Goal: Information Seeking & Learning: Check status

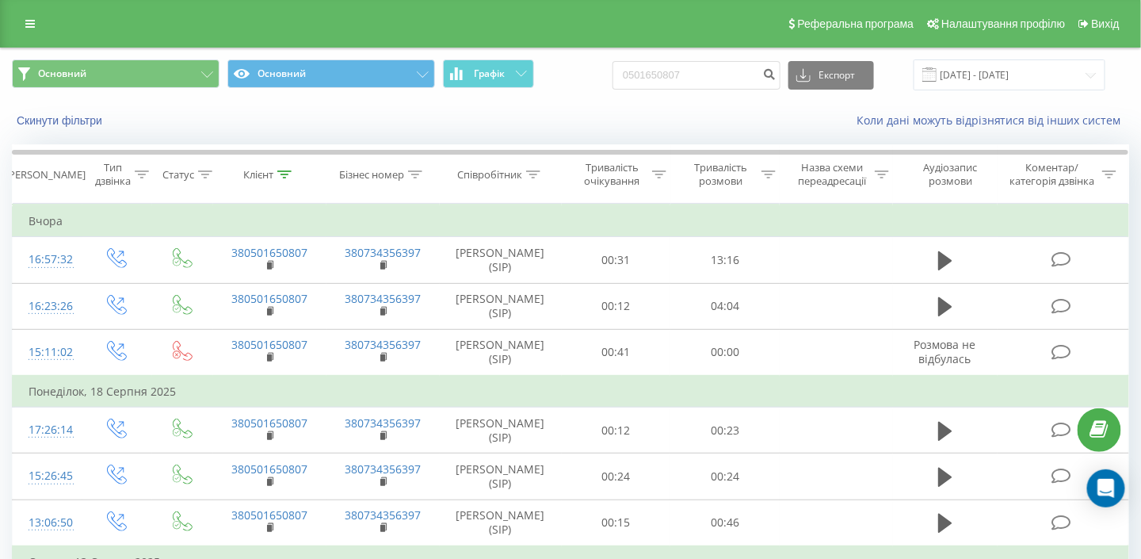
click at [586, 61] on div "Основний Основний Графік 0501650807 Експорт .csv .xls .xlsx 19.05.2025 - 19.08.…" at bounding box center [570, 74] width 1117 height 31
click at [659, 75] on input "380976711223" at bounding box center [697, 75] width 168 height 29
type input "0976711223"
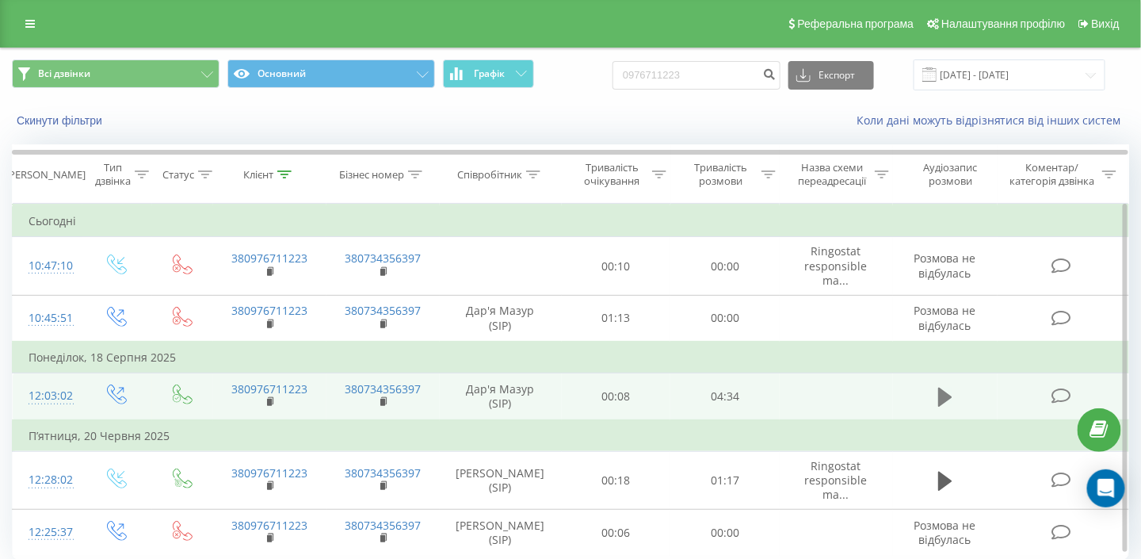
click at [944, 388] on icon at bounding box center [945, 396] width 14 height 19
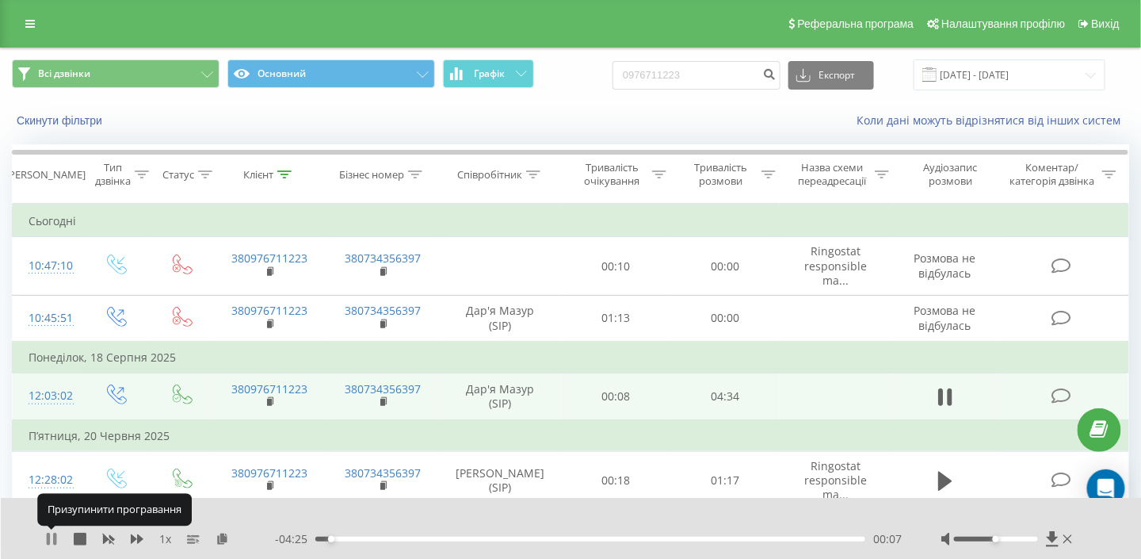
click at [48, 536] on icon at bounding box center [48, 538] width 3 height 13
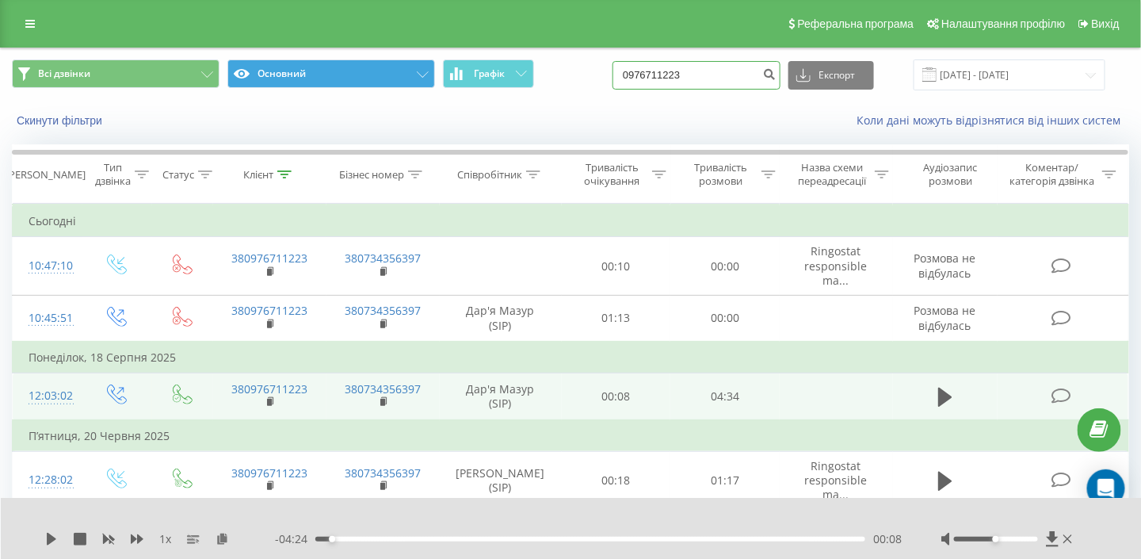
drag, startPoint x: 732, startPoint y: 78, endPoint x: 363, endPoint y: 78, distance: 369.2
click at [364, 78] on div "Всі дзвінки Основний Графік 0976711223 Експорт .csv .xls .xlsx [DATE] - [DATE]" at bounding box center [570, 74] width 1117 height 31
paste input
paste input "[PHONE_NUMBER]"
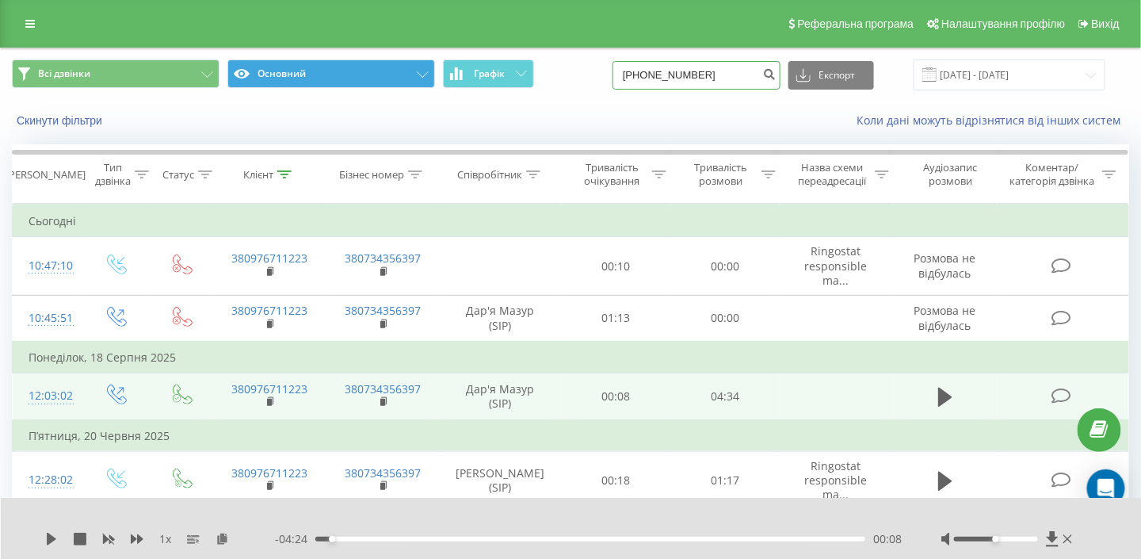
type input "[PHONE_NUMBER]"
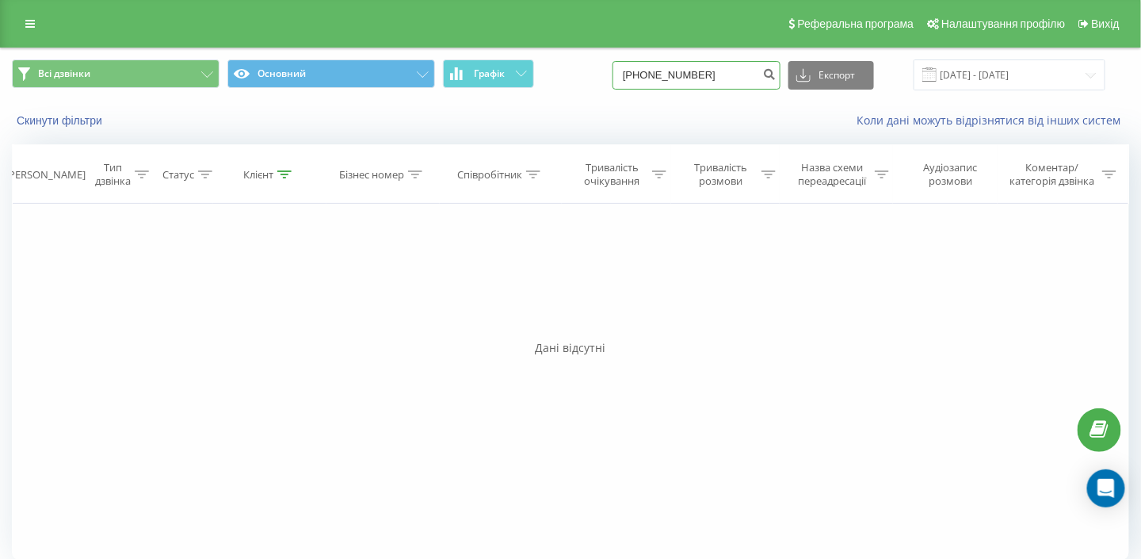
click at [666, 72] on input "+380951919141" at bounding box center [697, 75] width 168 height 29
type input "0951919141"
click at [992, 71] on input "[DATE] - [DATE]" at bounding box center [1010, 74] width 192 height 31
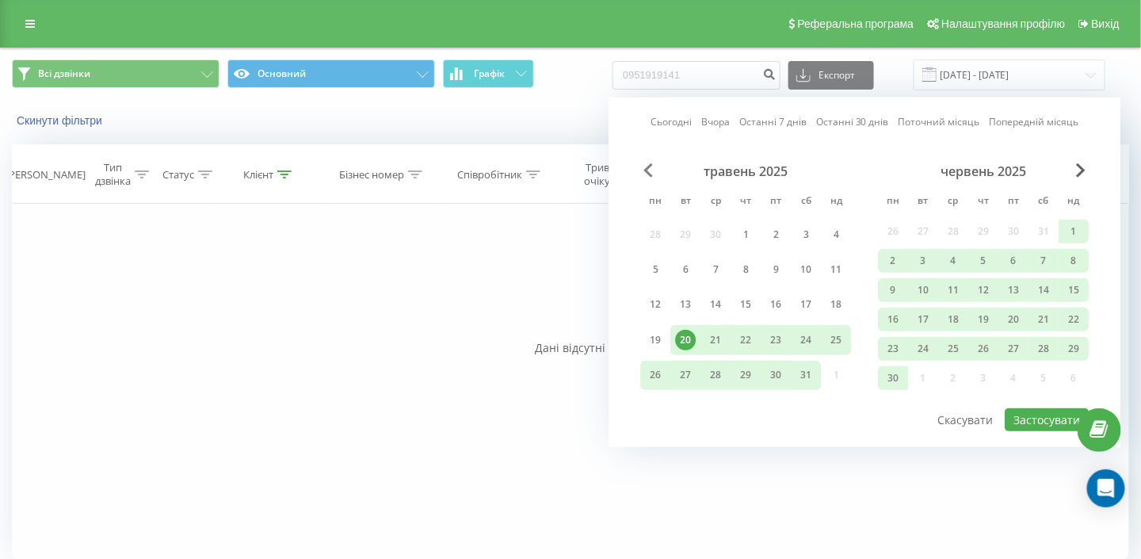
click at [646, 172] on span "Previous Month" at bounding box center [648, 170] width 10 height 14
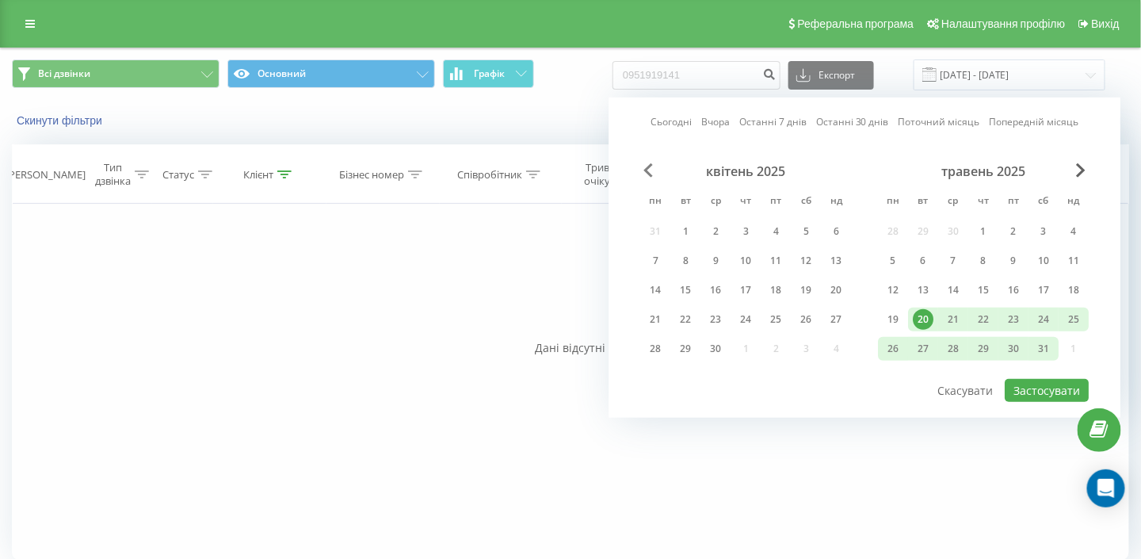
click at [653, 173] on span "Previous Month" at bounding box center [648, 170] width 10 height 14
click at [651, 171] on span "Previous Month" at bounding box center [648, 170] width 10 height 14
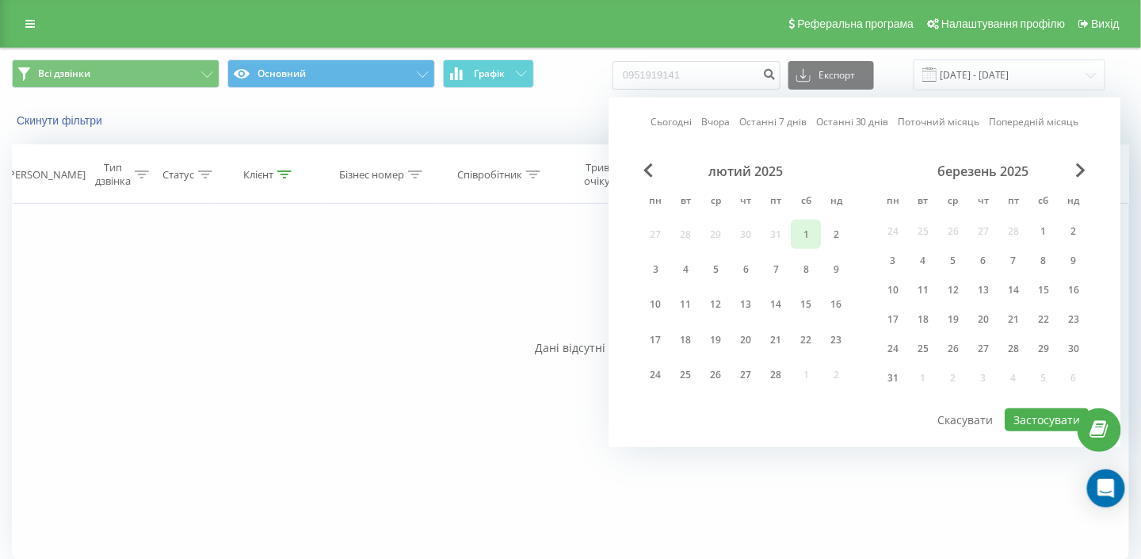
click at [797, 242] on div "1" at bounding box center [806, 234] width 21 height 21
click at [1045, 414] on button "Застосувати" at bounding box center [1047, 419] width 84 height 23
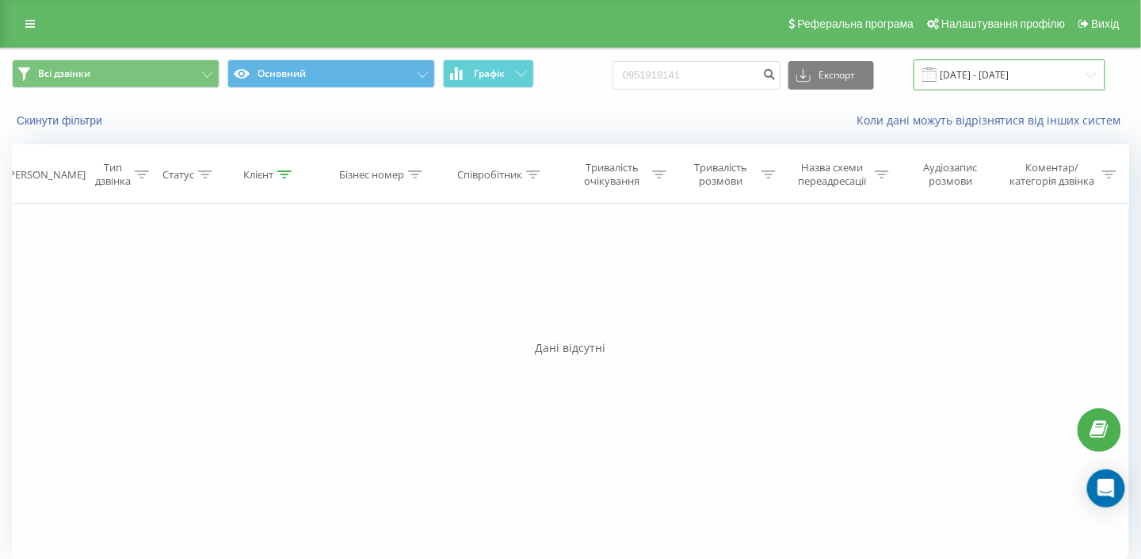
click at [1034, 74] on input "01.02.2025 - 01.02.2025" at bounding box center [1010, 74] width 192 height 31
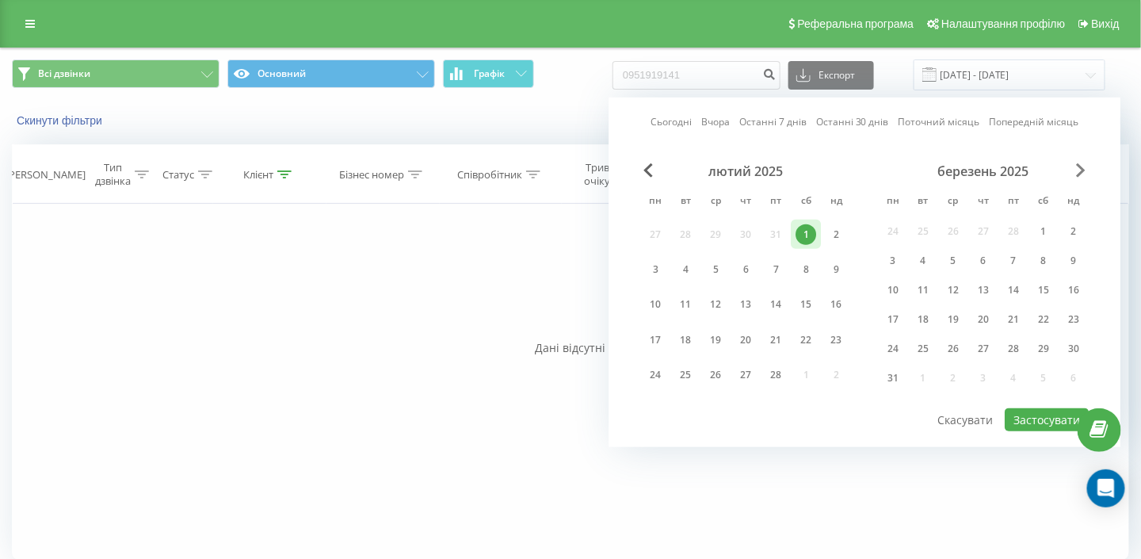
click at [1081, 167] on span "Next Month" at bounding box center [1081, 170] width 10 height 14
click at [1082, 170] on span "Next Month" at bounding box center [1081, 170] width 10 height 14
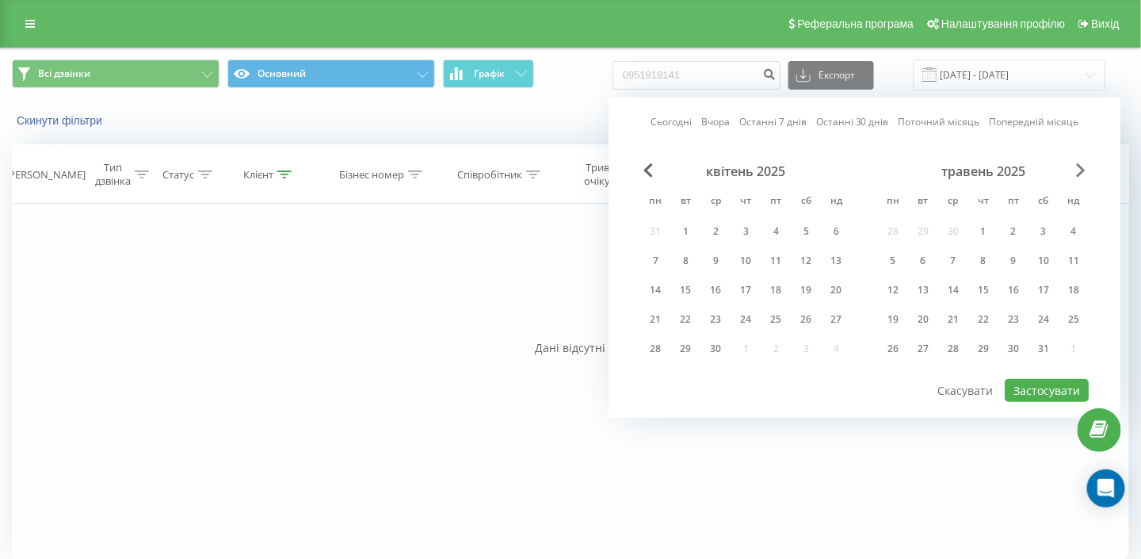
click at [1082, 170] on span "Next Month" at bounding box center [1081, 170] width 10 height 14
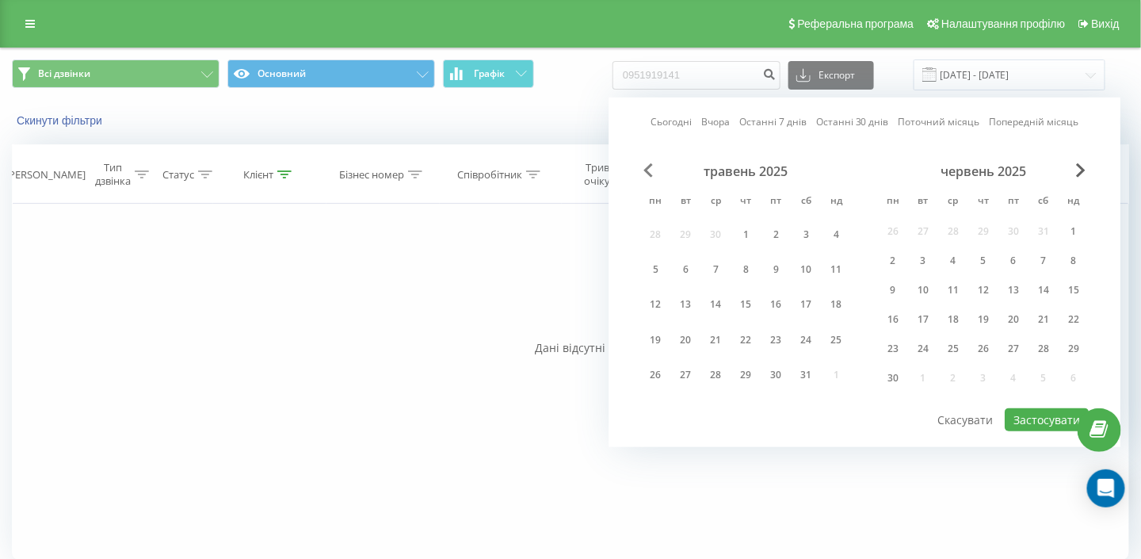
click at [644, 166] on span "Previous Month" at bounding box center [648, 170] width 10 height 14
click at [651, 169] on span "Previous Month" at bounding box center [648, 170] width 10 height 14
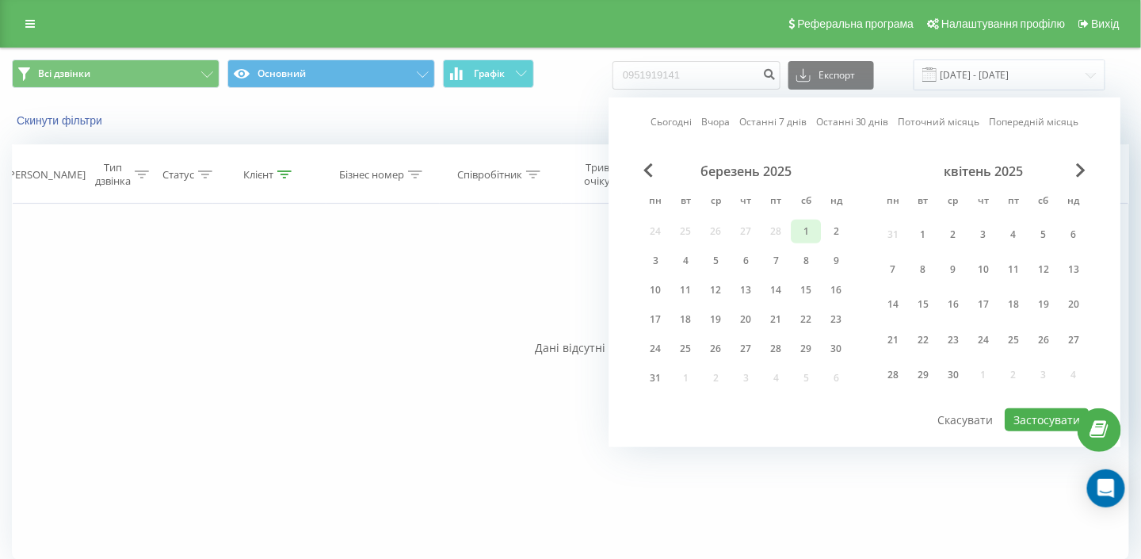
click at [800, 229] on div "1" at bounding box center [806, 231] width 21 height 21
click at [1083, 170] on span "Next Month" at bounding box center [1081, 170] width 10 height 14
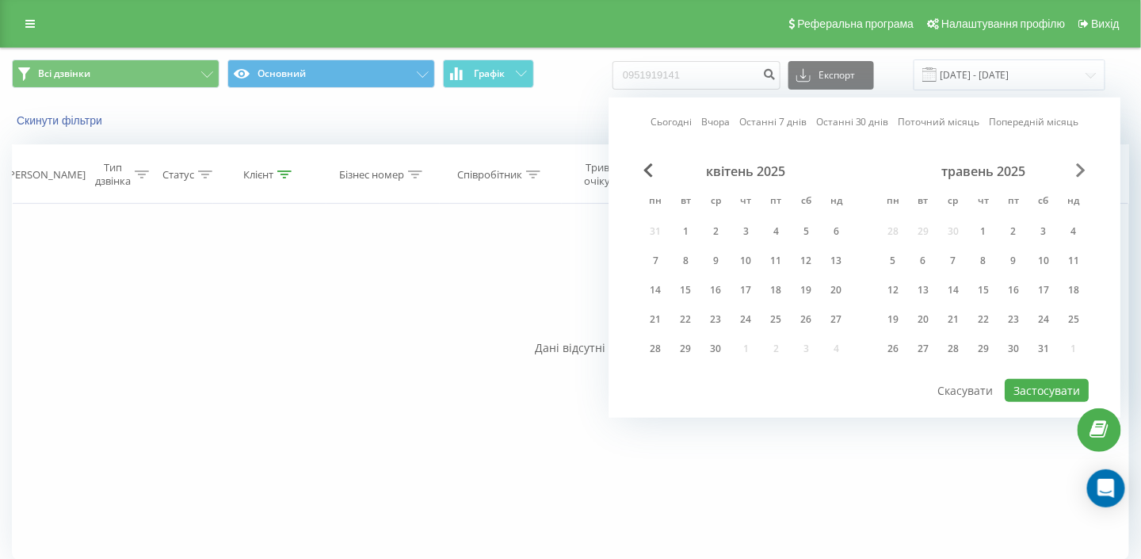
click at [1083, 170] on span "Next Month" at bounding box center [1081, 170] width 10 height 14
click at [1085, 166] on span "Next Month" at bounding box center [1081, 170] width 10 height 14
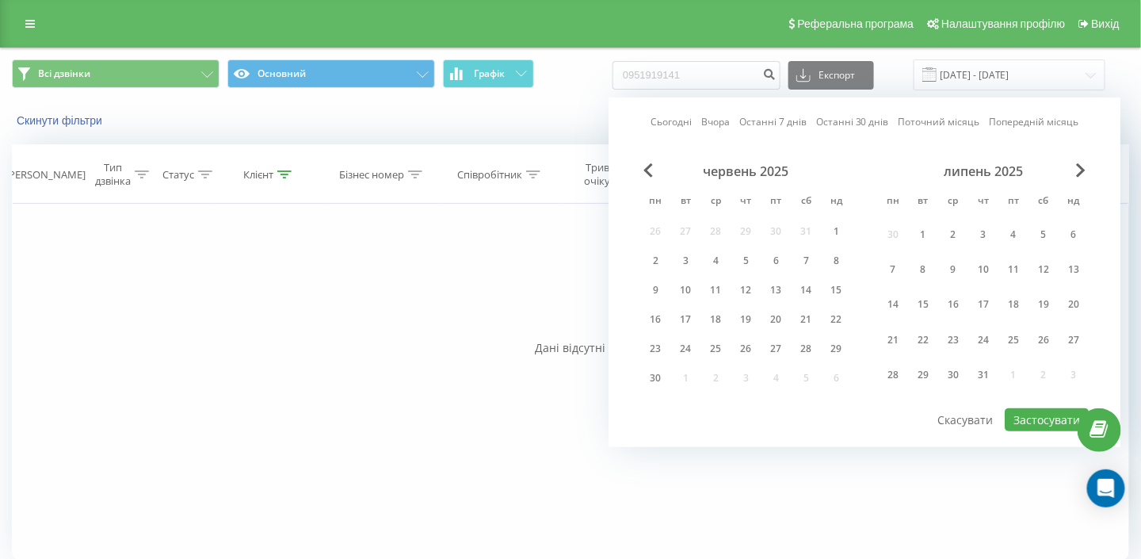
click at [1088, 166] on div "липень 2025" at bounding box center [983, 171] width 211 height 16
click at [979, 370] on div "31" at bounding box center [983, 374] width 21 height 21
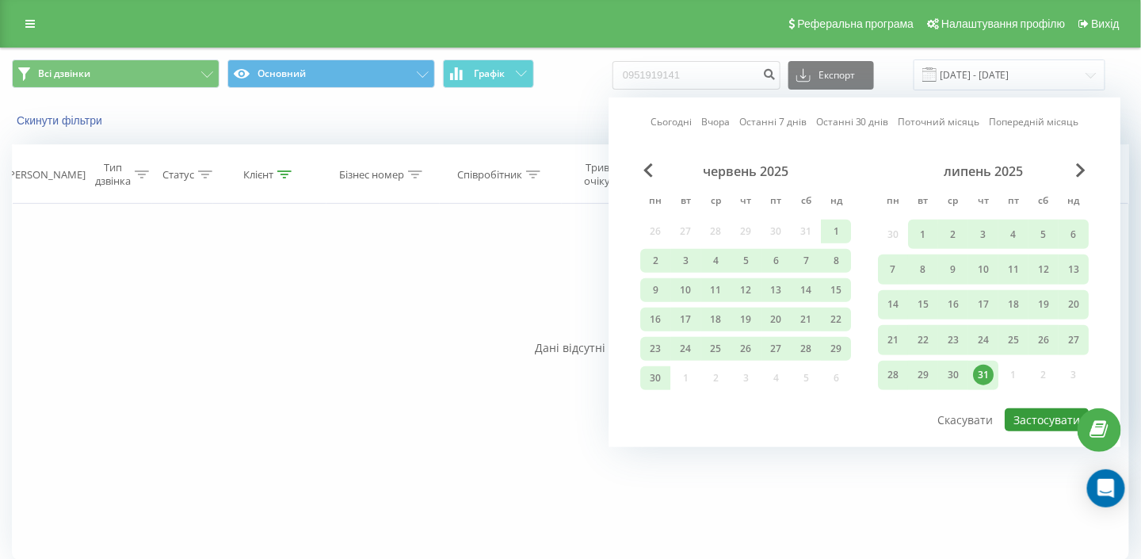
click at [1038, 418] on button "Застосувати" at bounding box center [1047, 419] width 84 height 23
type input "01.03.2025 - 31.07.2025"
